Goal: Navigation & Orientation: Find specific page/section

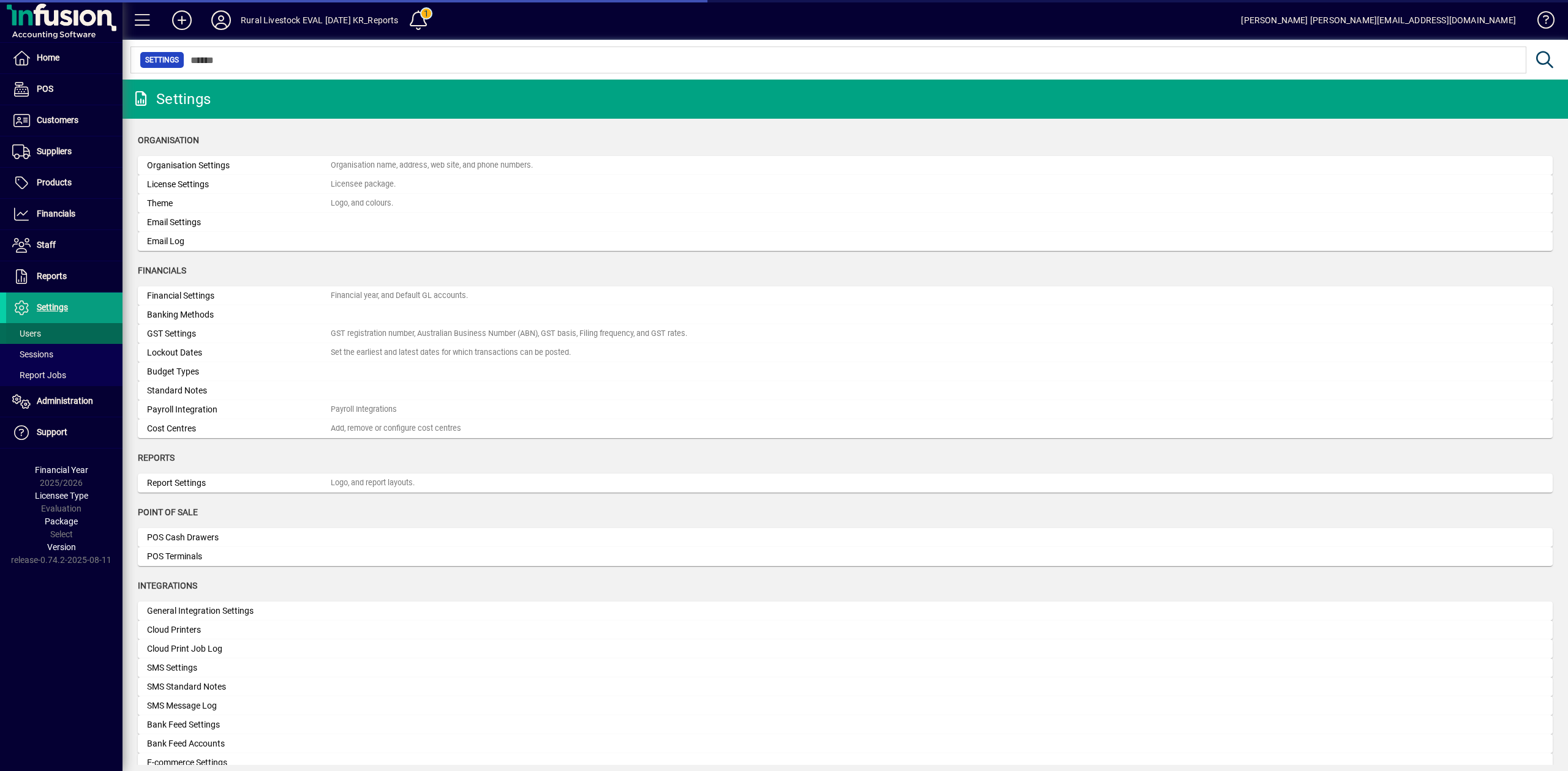
click at [34, 338] on span "Users" at bounding box center [27, 333] width 29 height 10
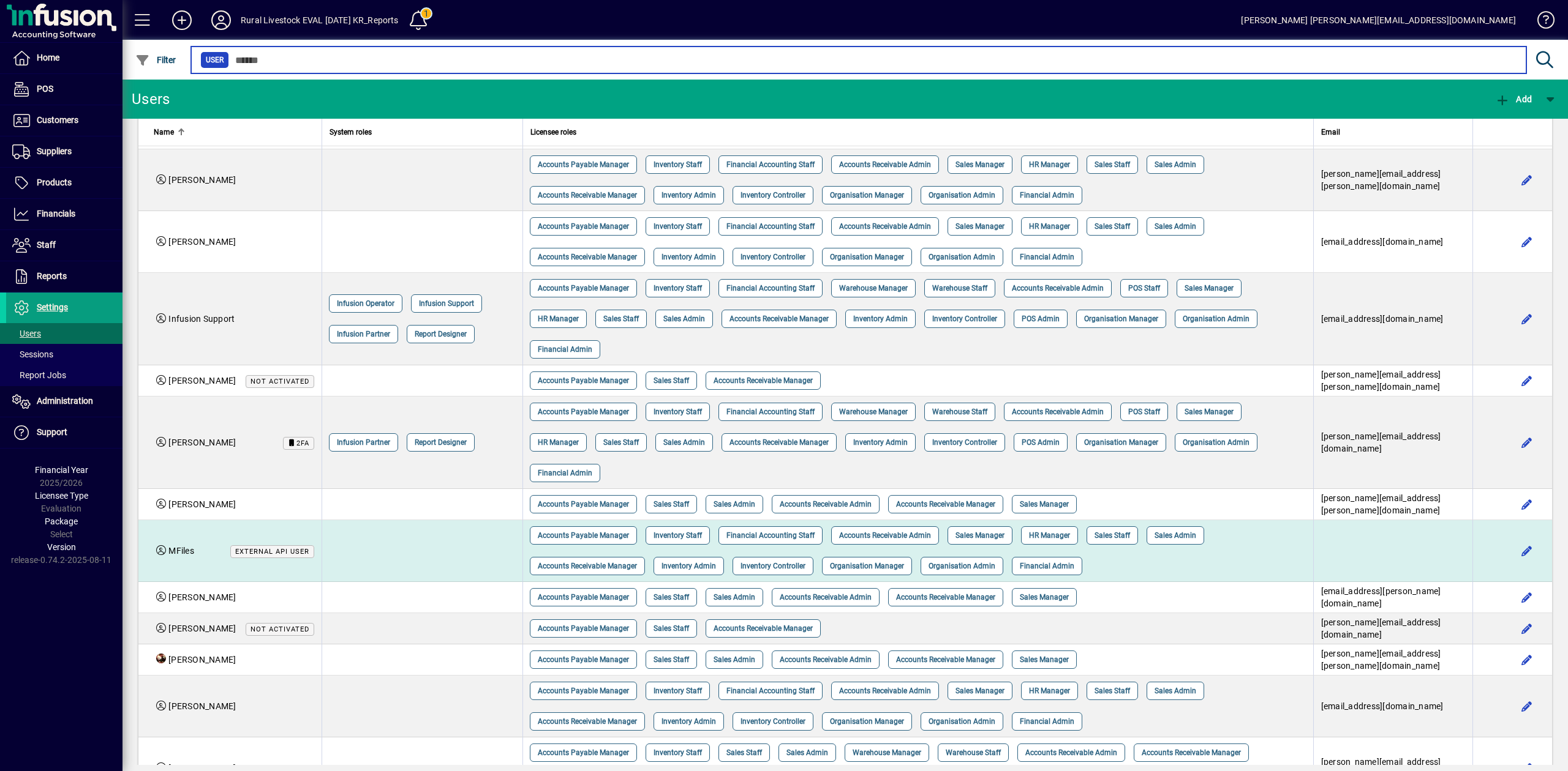
scroll to position [169, 0]
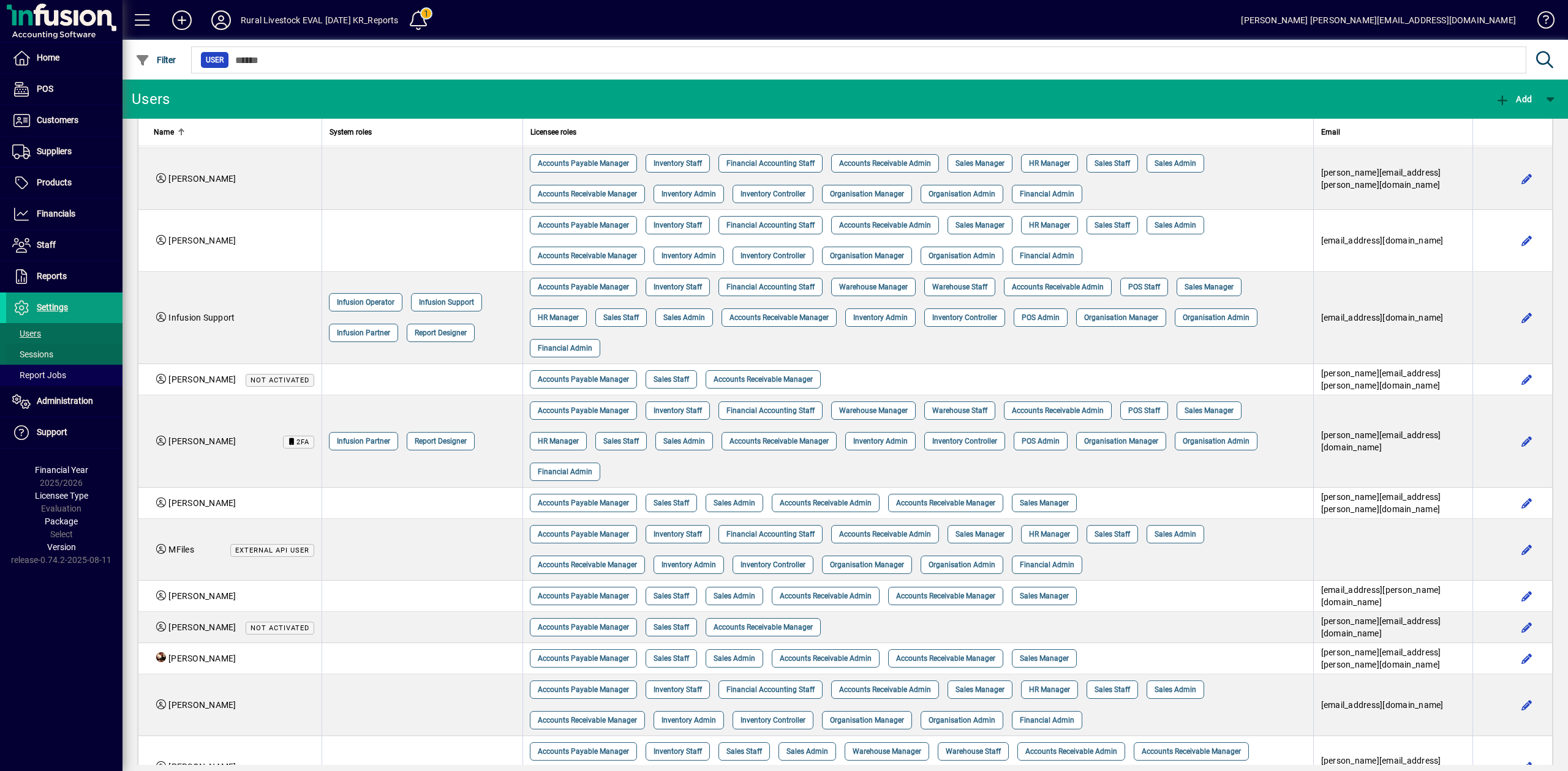
click at [42, 358] on span "Sessions" at bounding box center [33, 354] width 41 height 10
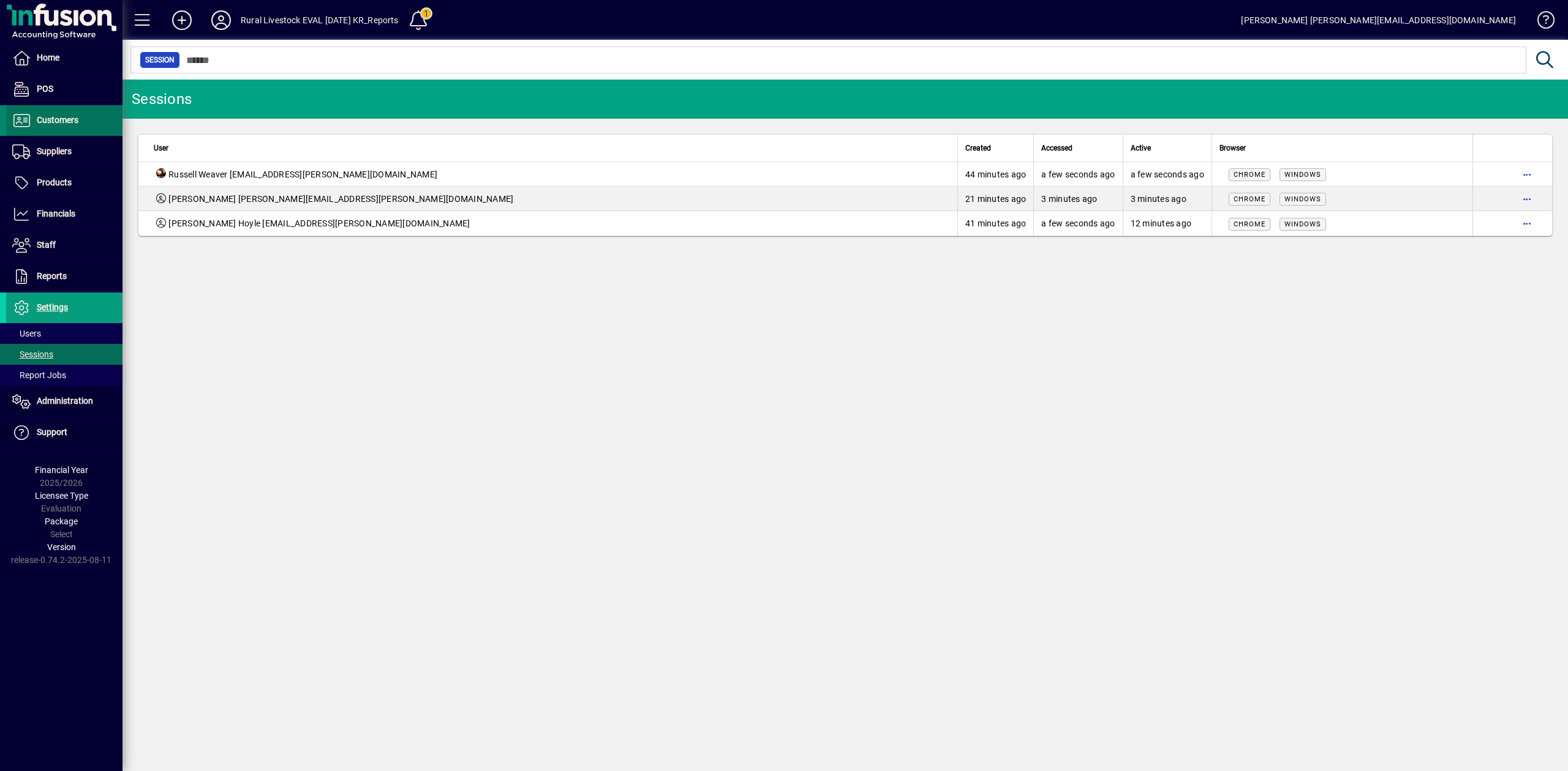
click at [53, 117] on span "Customers" at bounding box center [57, 119] width 42 height 10
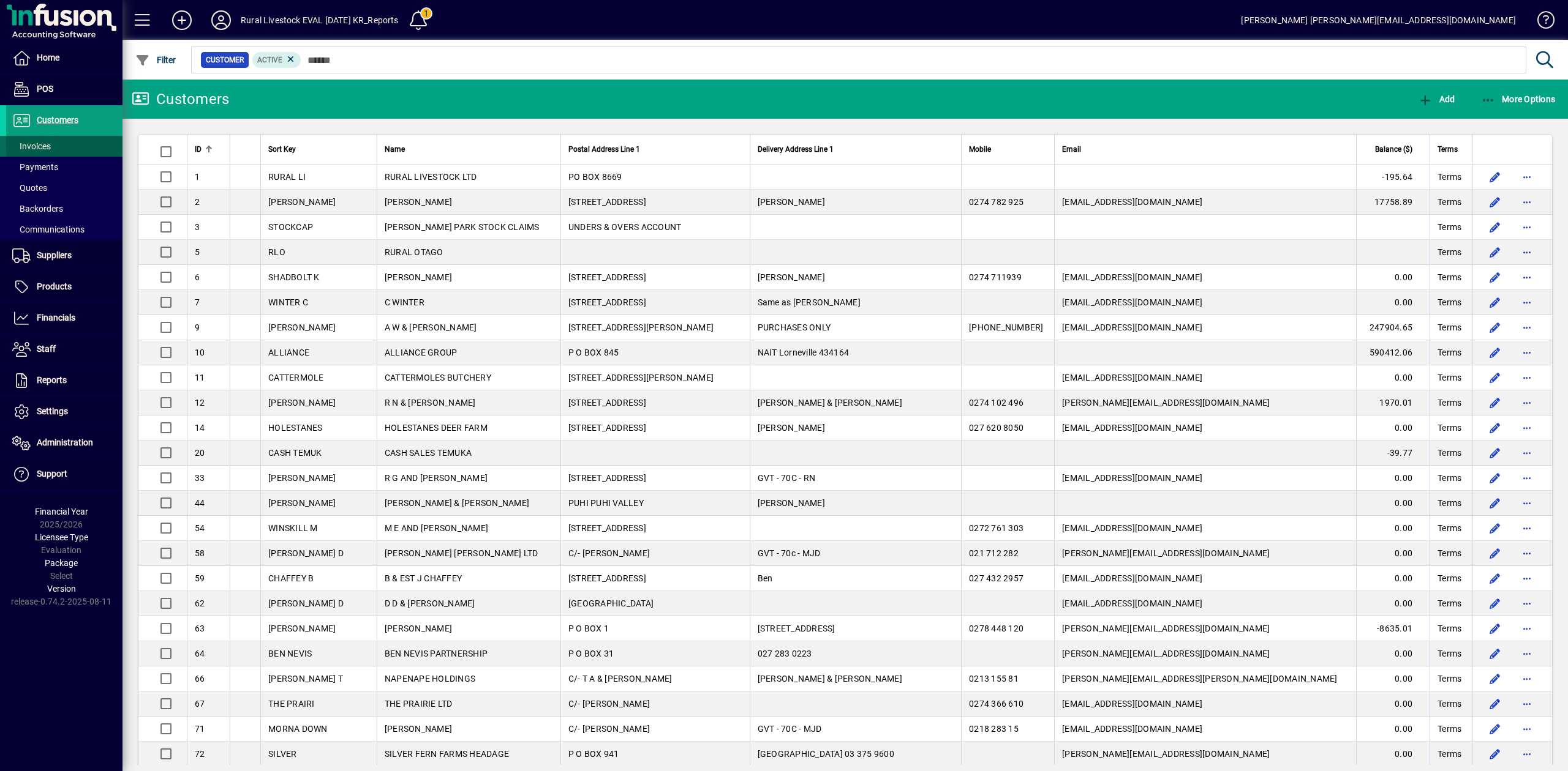
click at [46, 145] on span "Invoices" at bounding box center [32, 146] width 38 height 10
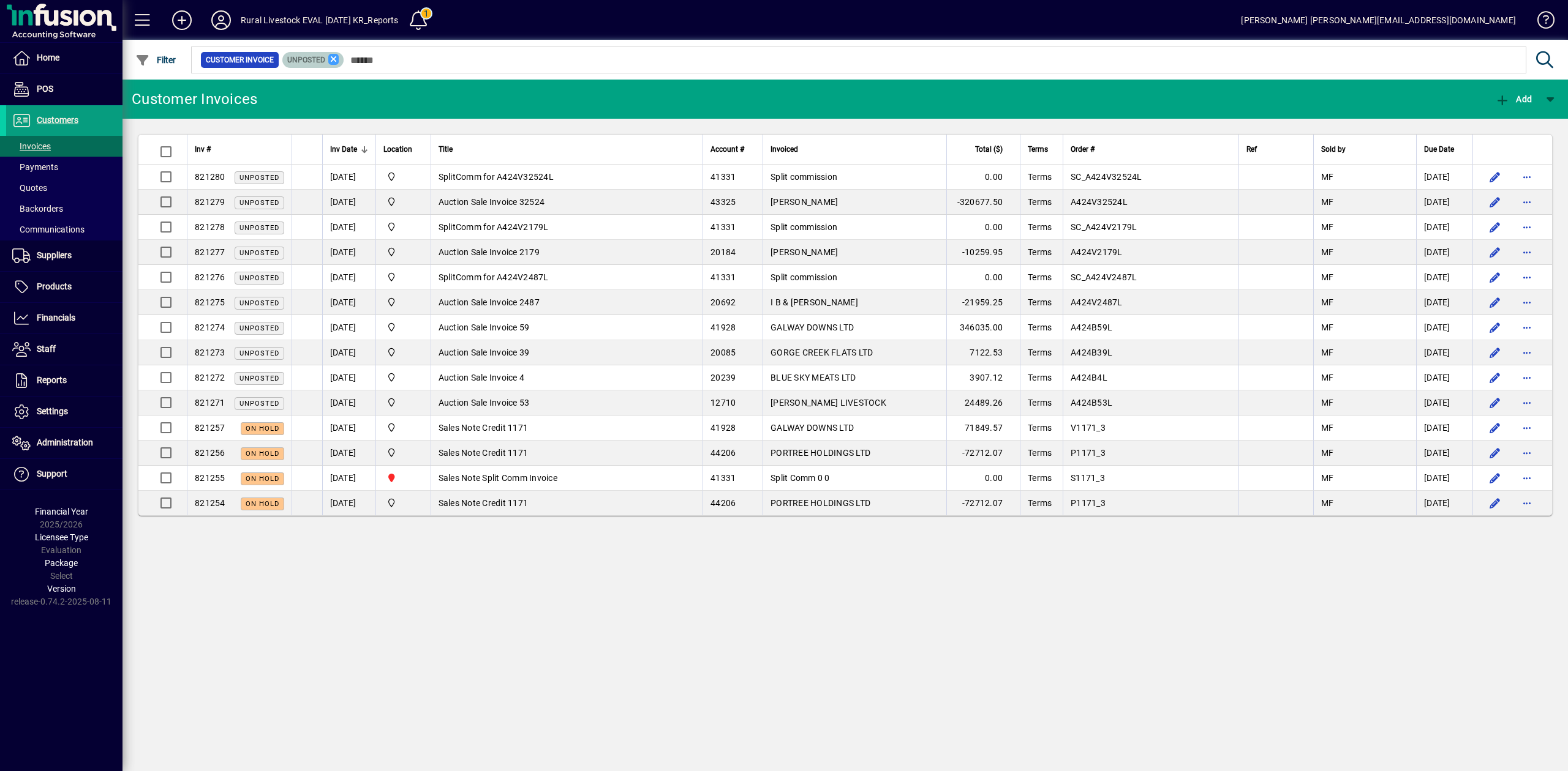
click at [332, 57] on icon at bounding box center [334, 59] width 11 height 11
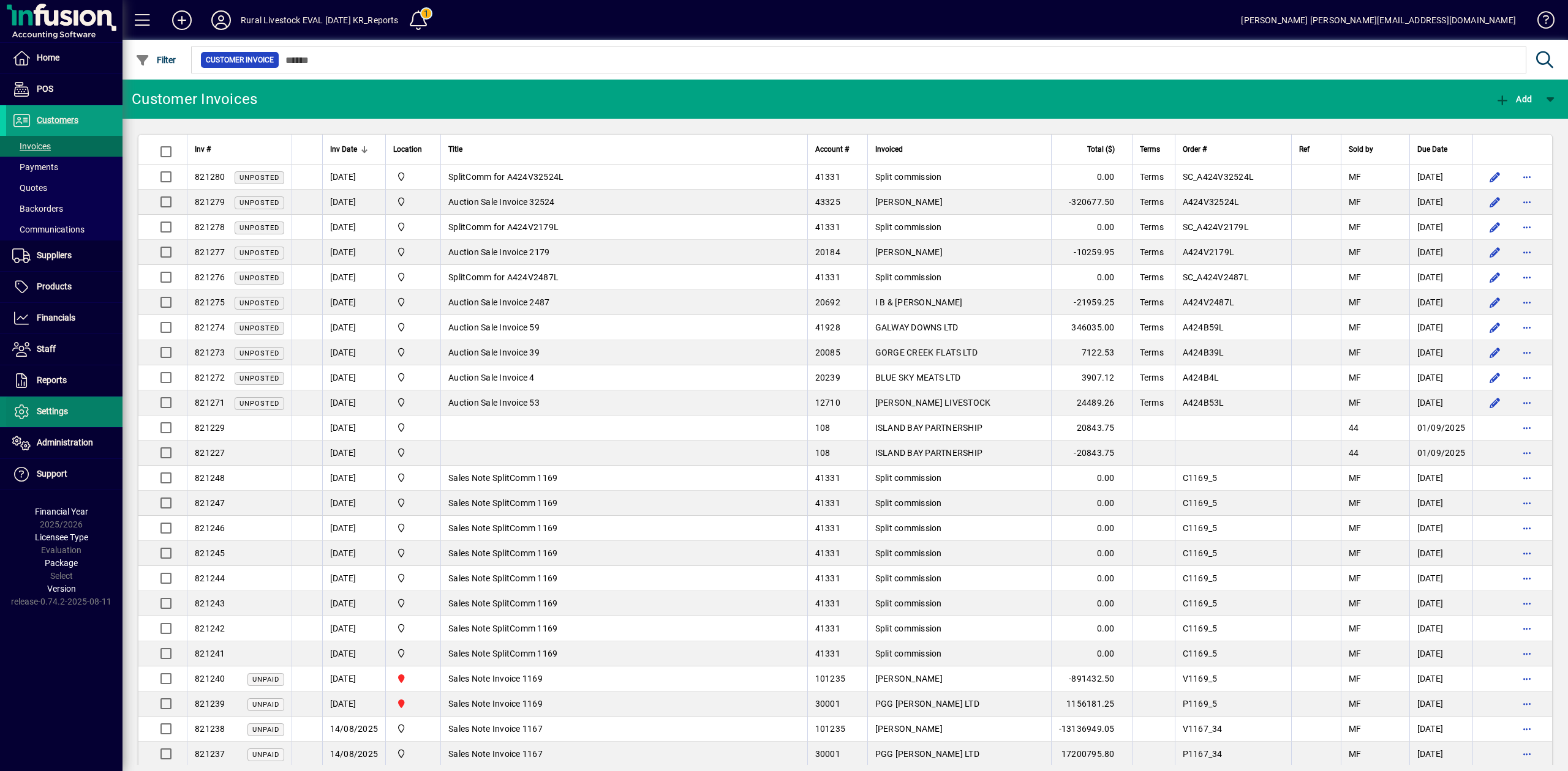
click at [55, 407] on span "Settings" at bounding box center [37, 412] width 62 height 15
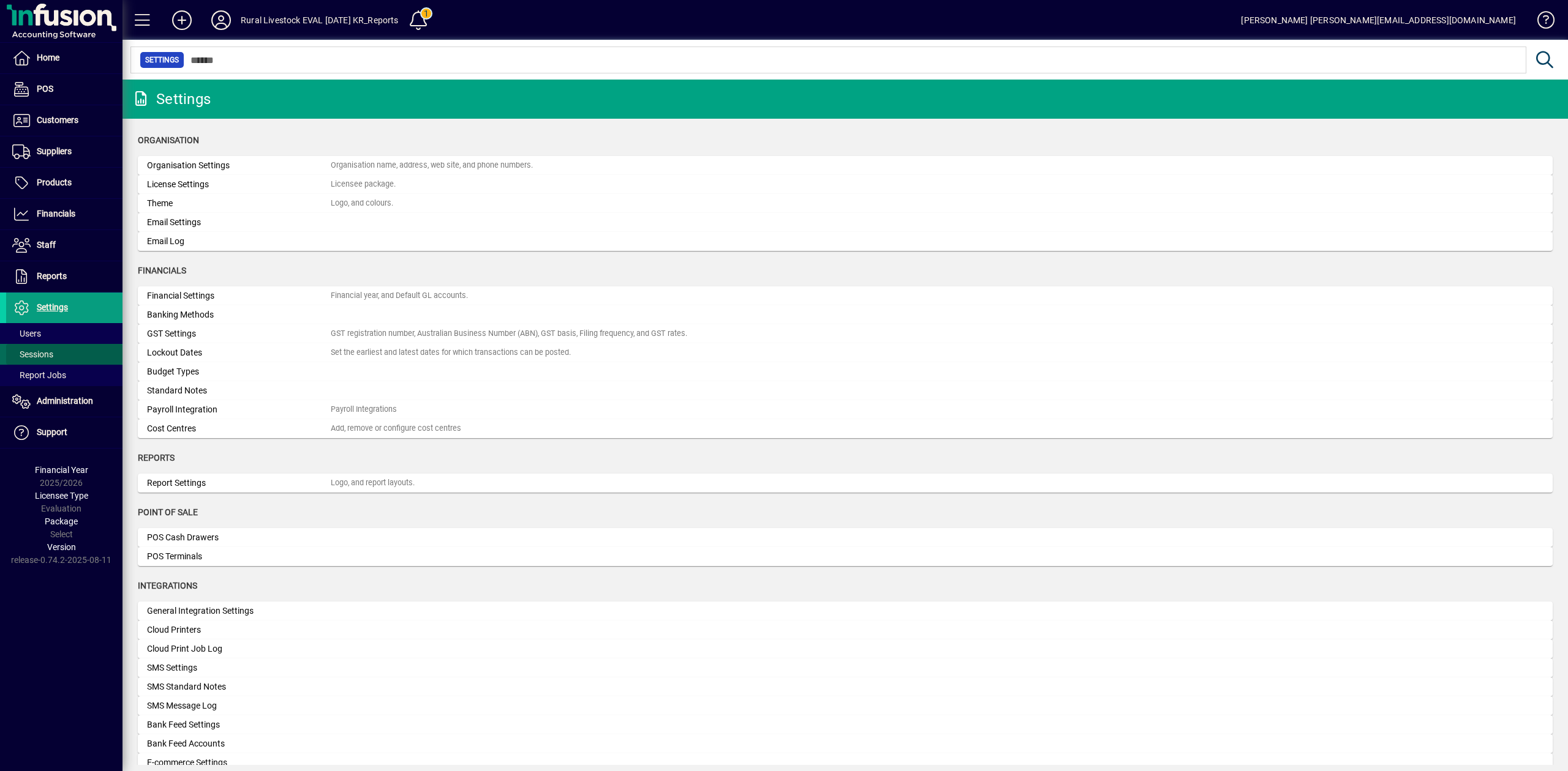
click at [44, 354] on span "Sessions" at bounding box center [33, 354] width 41 height 10
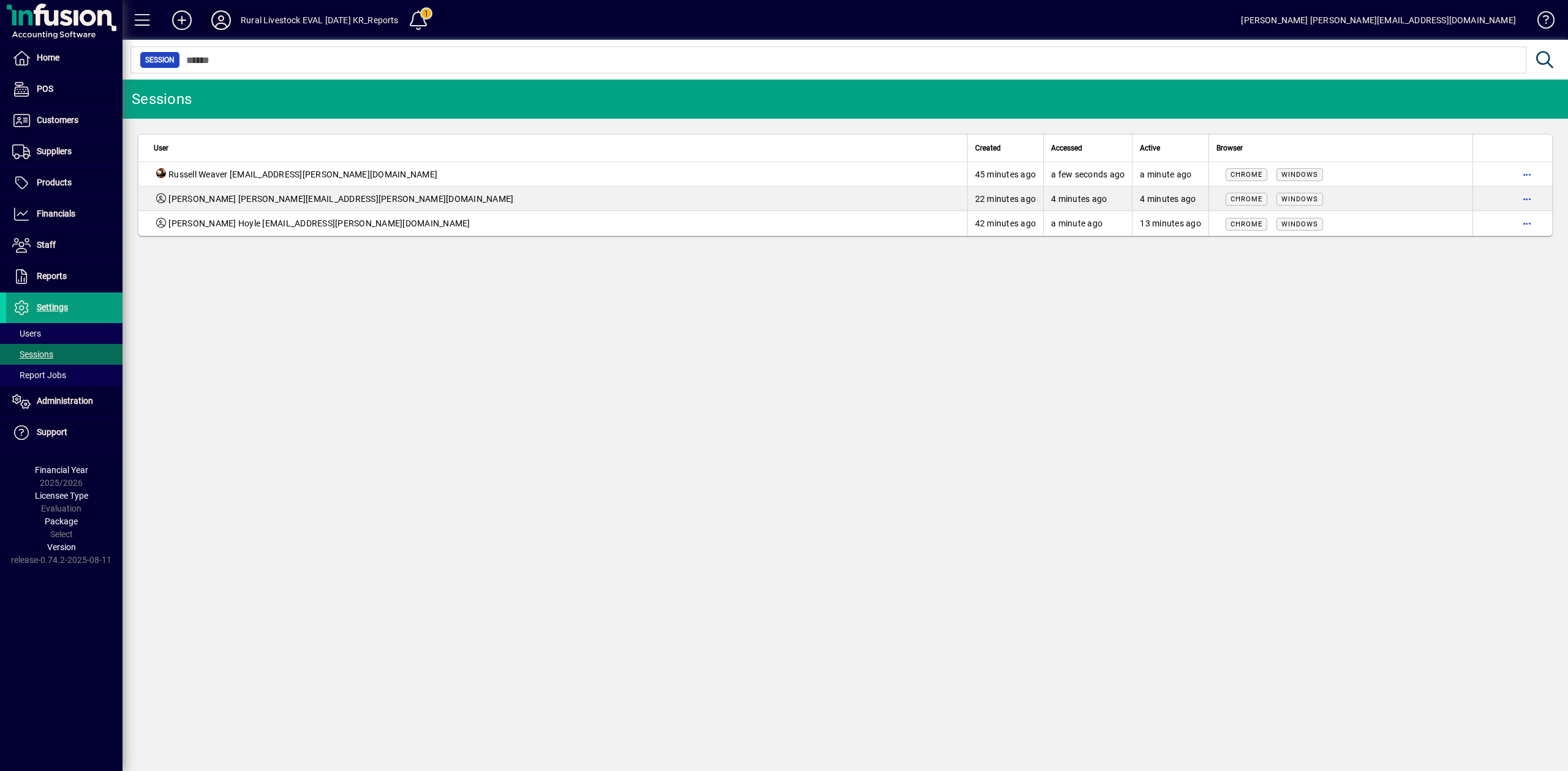
click at [221, 20] on icon at bounding box center [221, 20] width 24 height 20
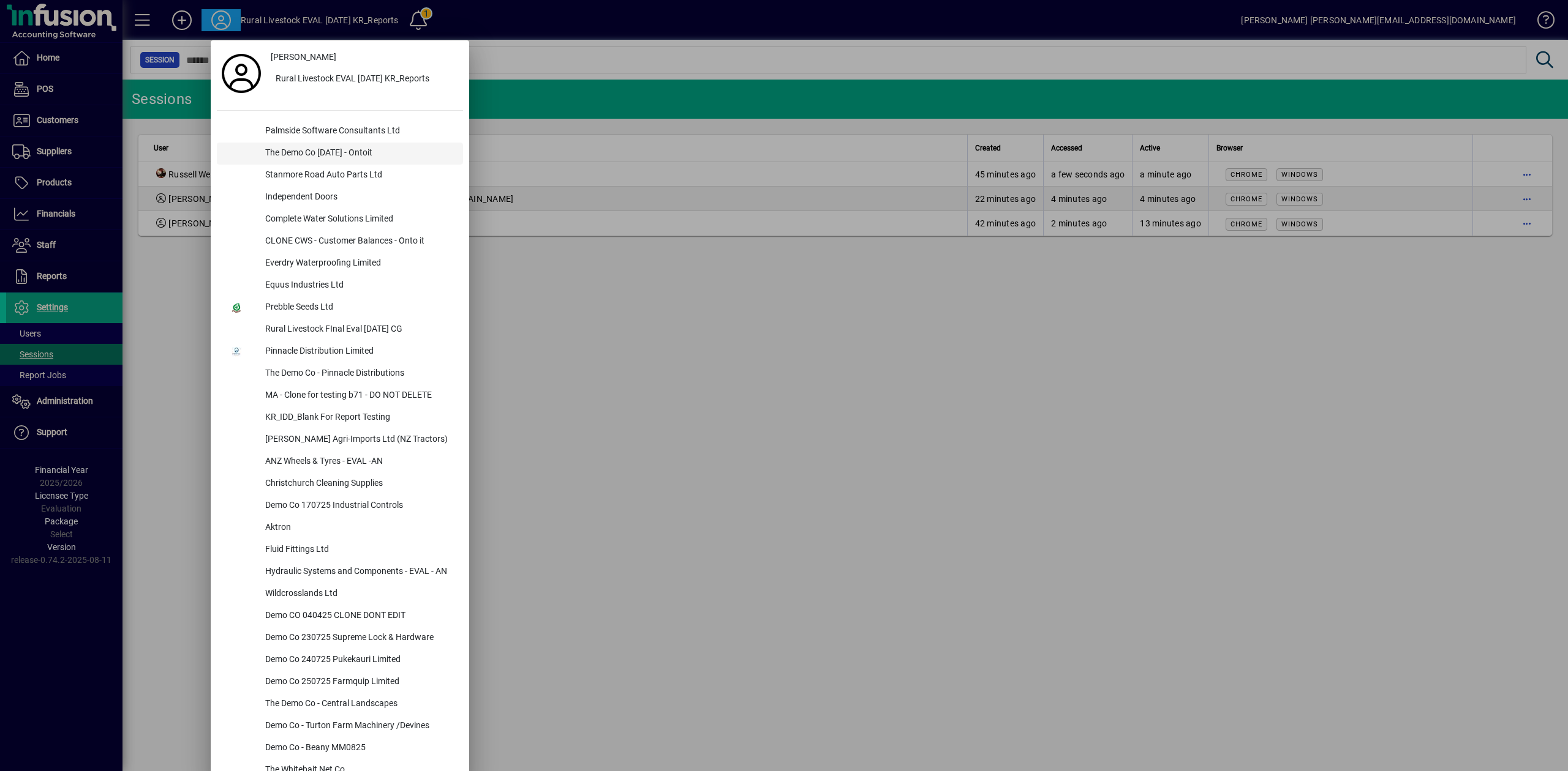
click at [309, 148] on div "The Demo Co Oct 2024 - Ontoit" at bounding box center [359, 153] width 207 height 22
